Goal: Task Accomplishment & Management: Complete application form

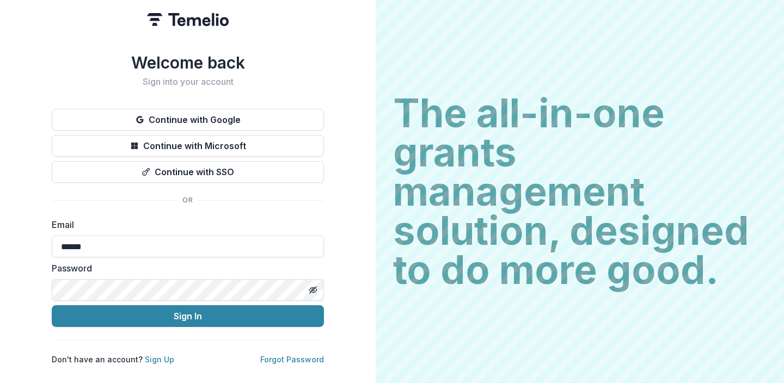
type input "**********"
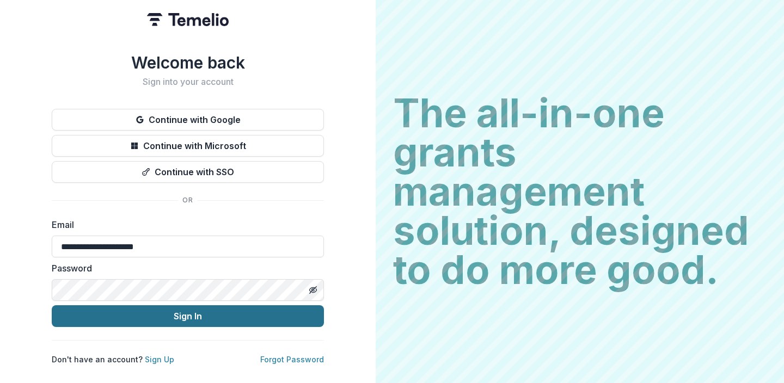
click at [145, 315] on button "Sign In" at bounding box center [188, 317] width 272 height 22
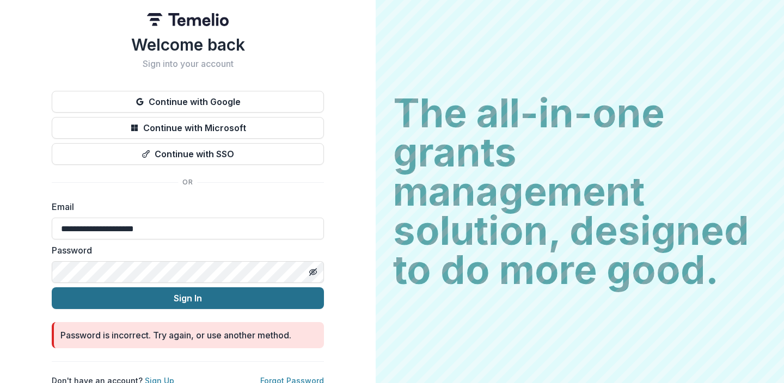
click at [208, 300] on button "Sign In" at bounding box center [188, 299] width 272 height 22
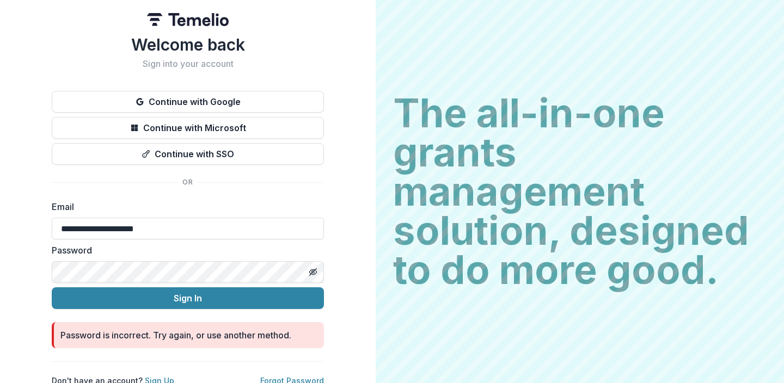
click at [52, 288] on button "Sign In" at bounding box center [188, 299] width 272 height 22
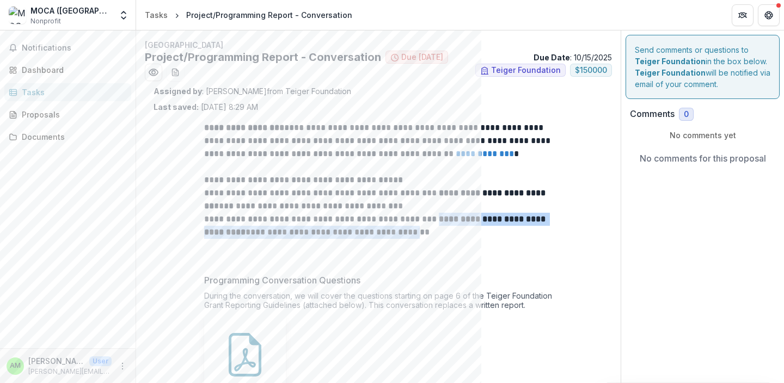
drag, startPoint x: 431, startPoint y: 222, endPoint x: 432, endPoint y: 234, distance: 12.5
click at [431, 234] on p "**********" at bounding box center [378, 226] width 349 height 78
click at [317, 220] on p "**********" at bounding box center [378, 226] width 349 height 78
drag, startPoint x: 203, startPoint y: 219, endPoint x: 437, endPoint y: 243, distance: 235.9
click at [437, 243] on p "**********" at bounding box center [378, 226] width 349 height 78
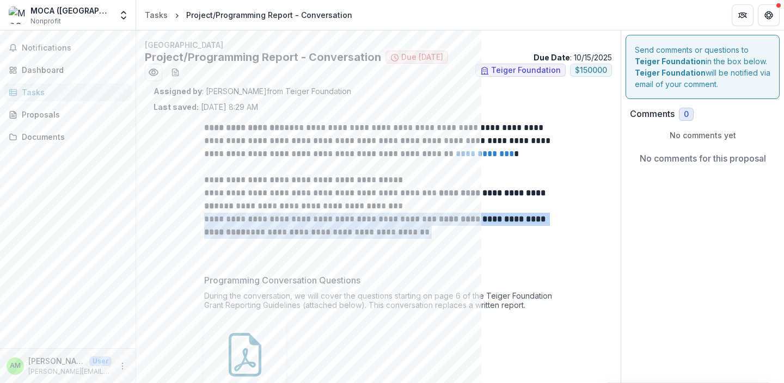
copy p "**********"
click at [80, 74] on div "Dashboard" at bounding box center [72, 69] width 101 height 11
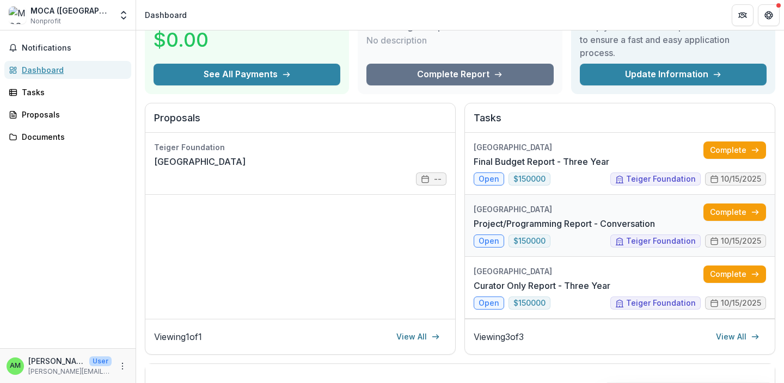
scroll to position [86, 0]
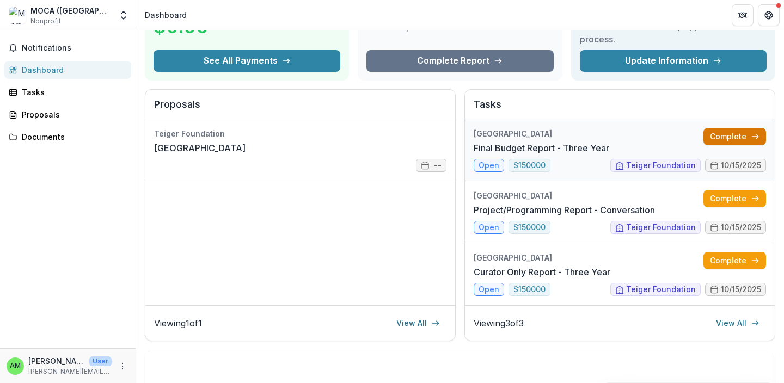
click at [729, 135] on link "Complete" at bounding box center [735, 136] width 63 height 17
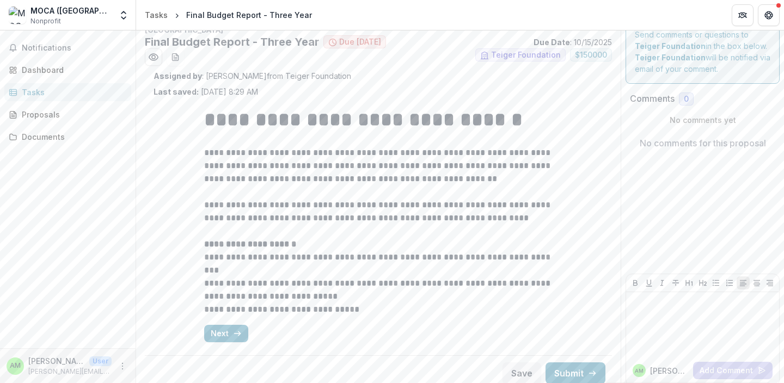
scroll to position [11, 0]
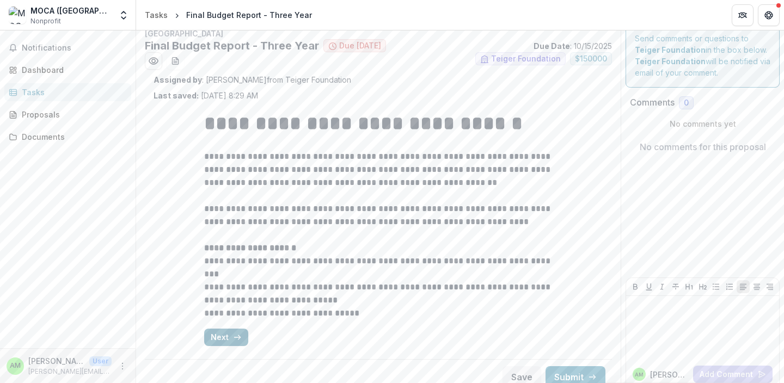
click at [230, 336] on button "Next" at bounding box center [226, 337] width 44 height 17
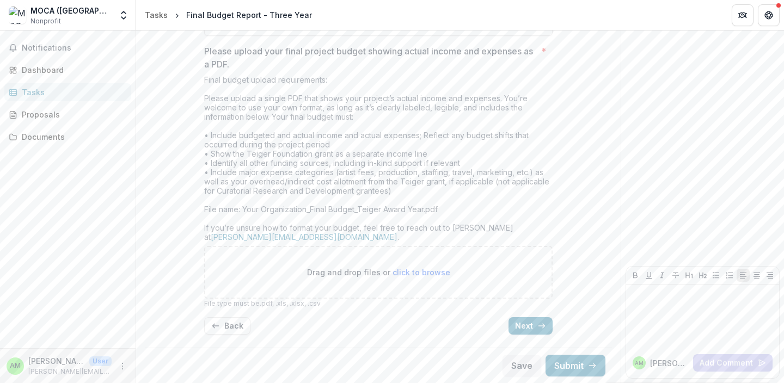
scroll to position [248, 0]
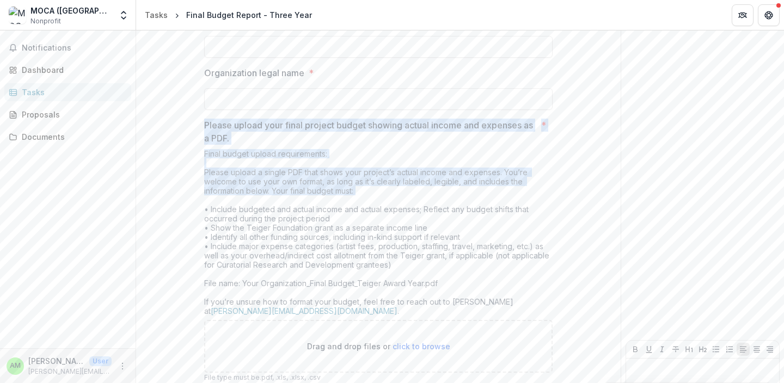
drag, startPoint x: 202, startPoint y: 120, endPoint x: 376, endPoint y: 265, distance: 226.7
click at [373, 263] on div "**********" at bounding box center [379, 141] width 366 height 553
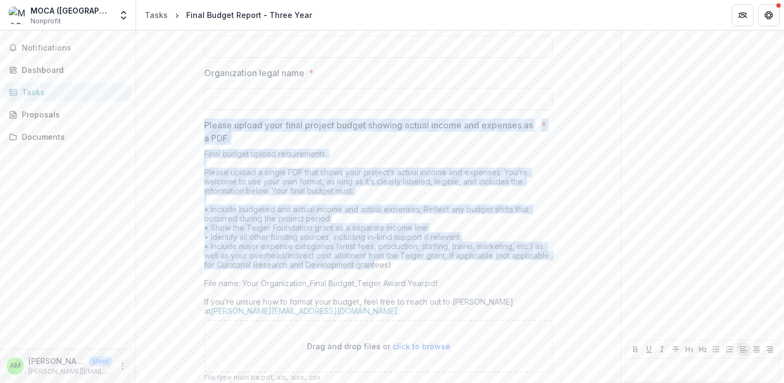
click at [282, 215] on div "Final budget upload requirements: Please upload a single PDF that shows your pr…" at bounding box center [378, 234] width 349 height 171
drag, startPoint x: 204, startPoint y: 129, endPoint x: 443, endPoint y: 282, distance: 283.4
click at [443, 282] on div "Please upload your final project budget showing actual income and expenses as a…" at bounding box center [378, 251] width 349 height 264
copy div "Please upload your final project budget showing actual income and expenses as a…"
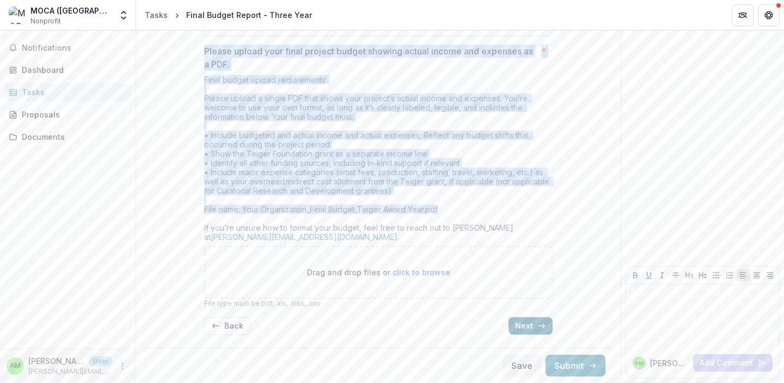
click at [543, 329] on icon "button" at bounding box center [542, 326] width 9 height 9
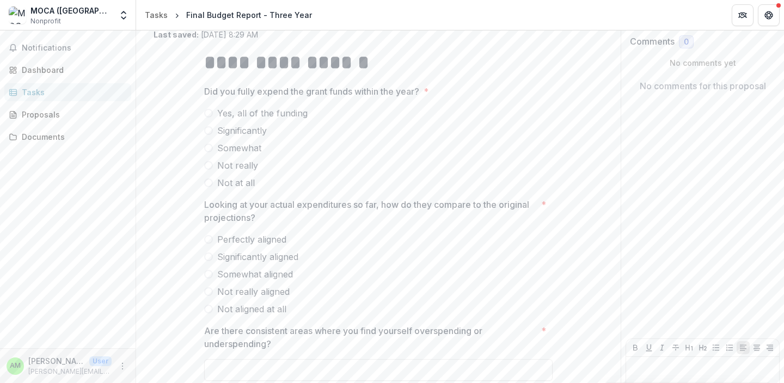
scroll to position [77, 0]
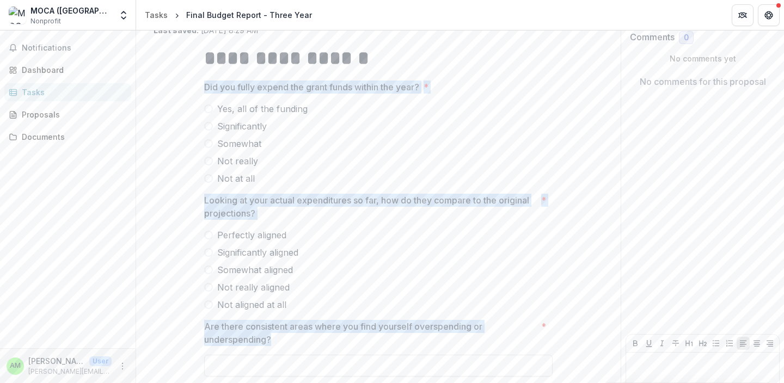
drag, startPoint x: 202, startPoint y: 83, endPoint x: 430, endPoint y: 337, distance: 340.9
click at [430, 337] on div "**********" at bounding box center [379, 224] width 366 height 376
copy div "Did you fully expend the grant funds within the year? * Yes, all of the funding…"
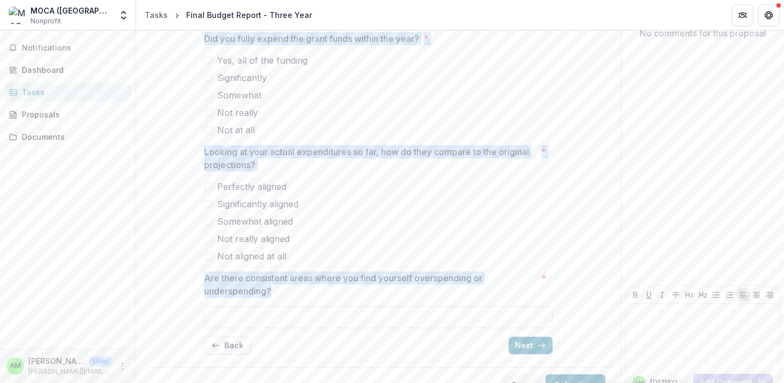
scroll to position [124, 0]
click at [544, 347] on icon "button" at bounding box center [542, 347] width 9 height 9
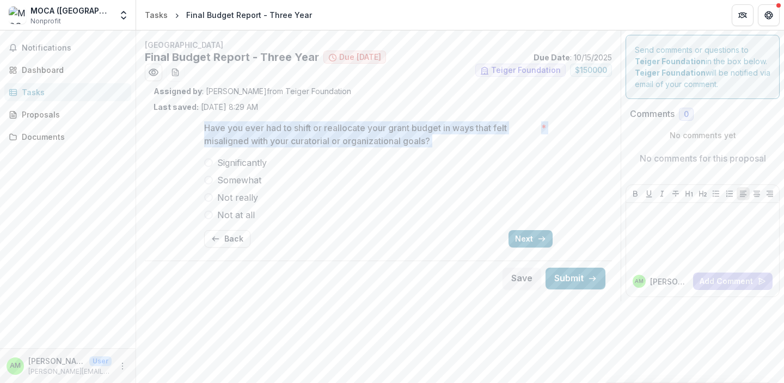
drag, startPoint x: 205, startPoint y: 123, endPoint x: 259, endPoint y: 218, distance: 110.2
click at [259, 218] on div "Have you ever had to shift or reallocate your grant budget in ways that felt mi…" at bounding box center [378, 171] width 349 height 100
copy div "Have you ever had to shift or reallocate your grant budget in ways that felt mi…"
click at [536, 239] on button "Next" at bounding box center [531, 238] width 44 height 17
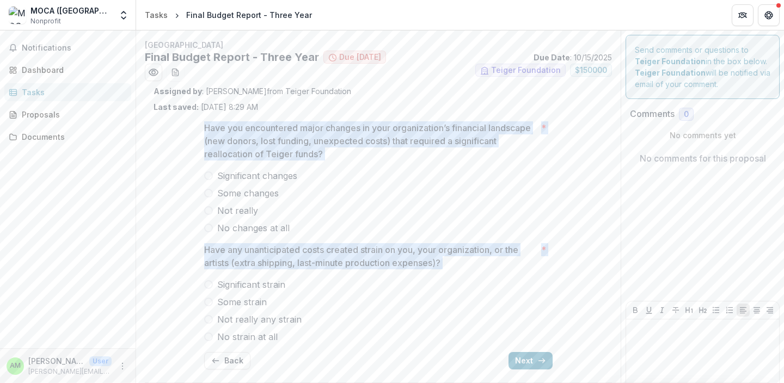
click at [459, 209] on label "Not really" at bounding box center [378, 210] width 349 height 13
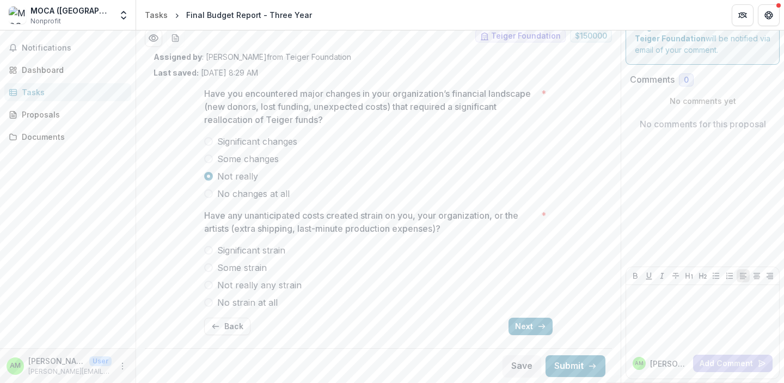
scroll to position [35, 0]
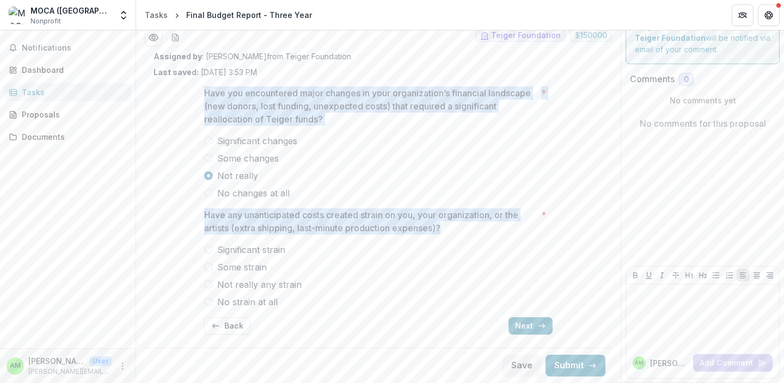
drag, startPoint x: 202, startPoint y: 96, endPoint x: 462, endPoint y: 232, distance: 293.8
click at [462, 232] on div "Have you encountered major changes in your organization’s financial landscape (…" at bounding box center [379, 211] width 366 height 266
copy div "Have you encountered major changes in your organization’s financial landscape (…"
click at [531, 329] on button "Next" at bounding box center [531, 326] width 44 height 17
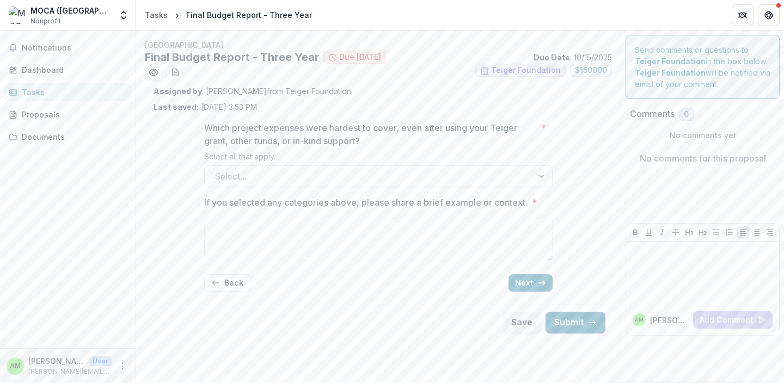
click at [247, 192] on div "Which project expenses were hardest to cover, even after using your Teiger gran…" at bounding box center [378, 207] width 349 height 188
click at [248, 185] on div "Select..." at bounding box center [378, 177] width 349 height 22
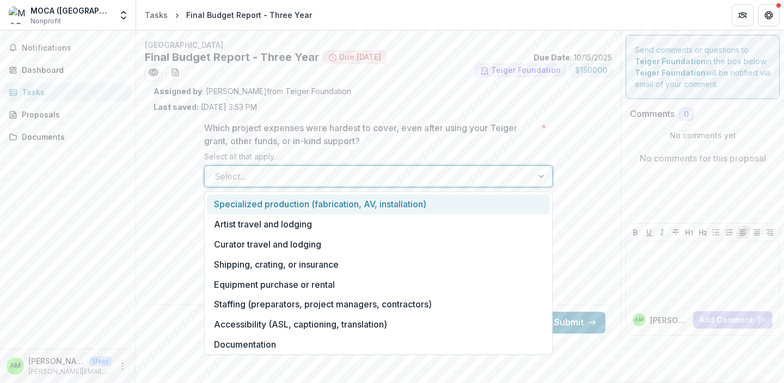
click at [173, 143] on div "Which project expenses were hardest to cover, even after using your Teiger gran…" at bounding box center [379, 207] width 450 height 188
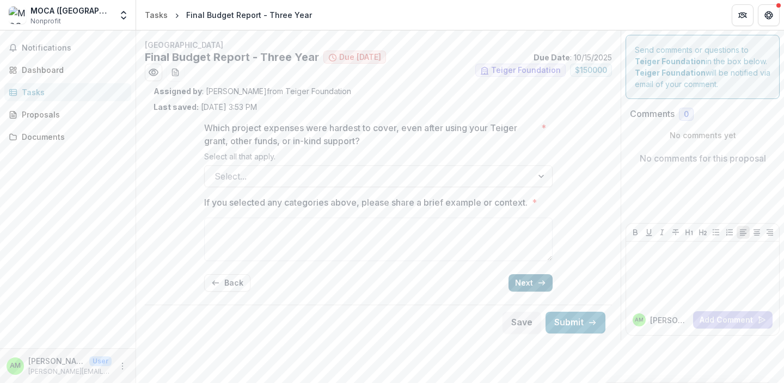
click at [530, 278] on button "Next" at bounding box center [531, 282] width 44 height 17
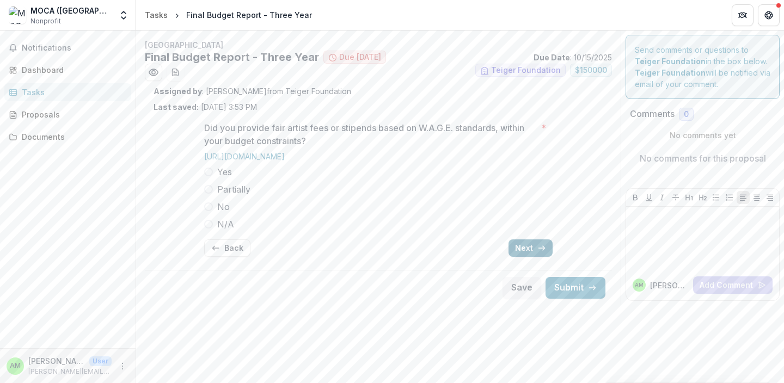
click at [522, 253] on button "Next" at bounding box center [531, 248] width 44 height 17
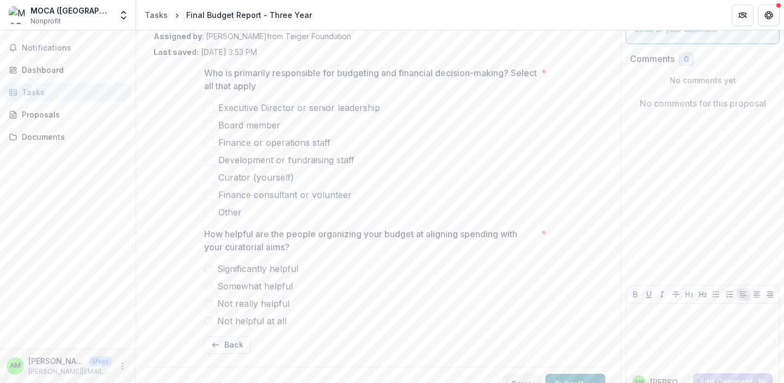
scroll to position [74, 0]
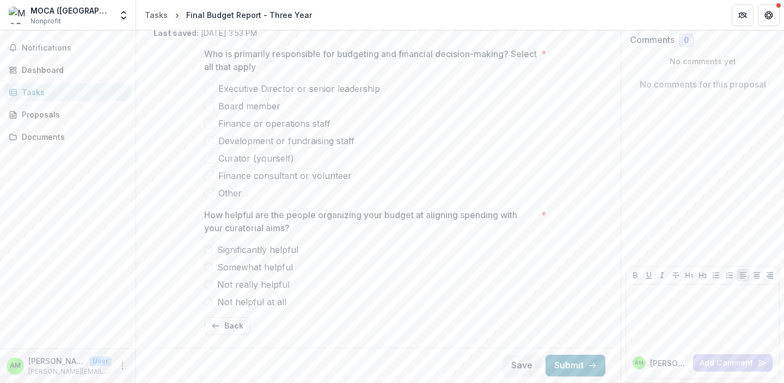
click at [241, 219] on p "How helpful are the people organizing your budget at aligning spending with you…" at bounding box center [370, 222] width 333 height 26
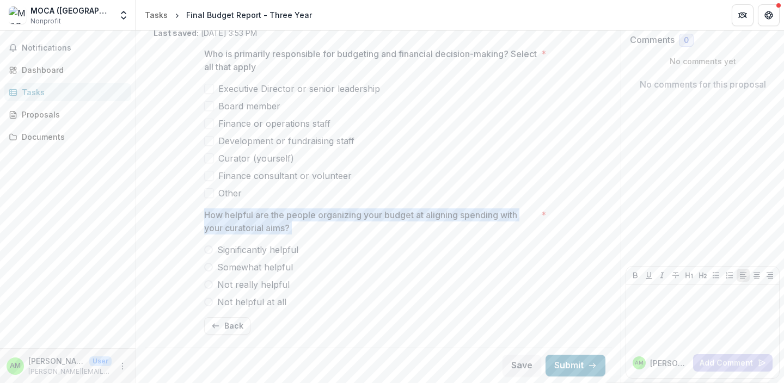
click at [241, 219] on p "How helpful are the people organizing your budget at aligning spending with you…" at bounding box center [370, 222] width 333 height 26
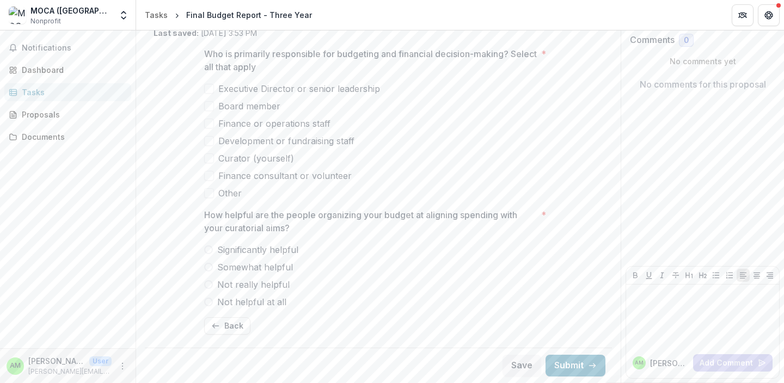
click at [179, 269] on div "Who is primarily responsible for budgeting and financial decision-making? Selec…" at bounding box center [379, 191] width 450 height 305
